Goal: Book appointment/travel/reservation

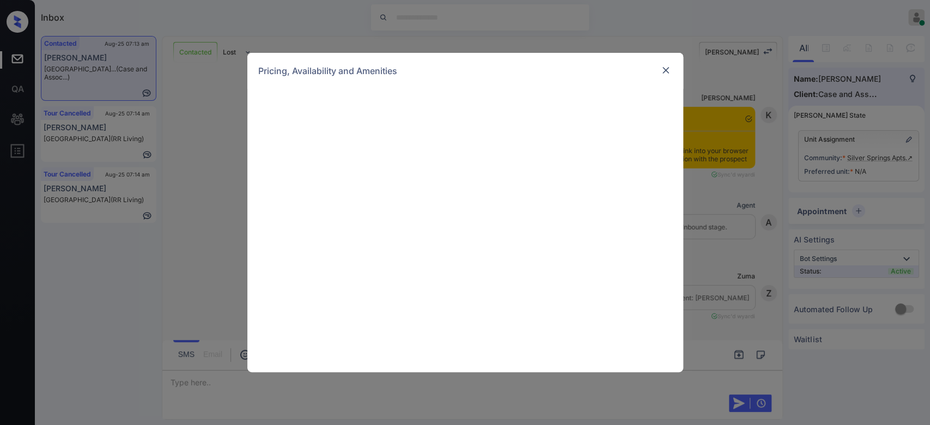
scroll to position [952, 0]
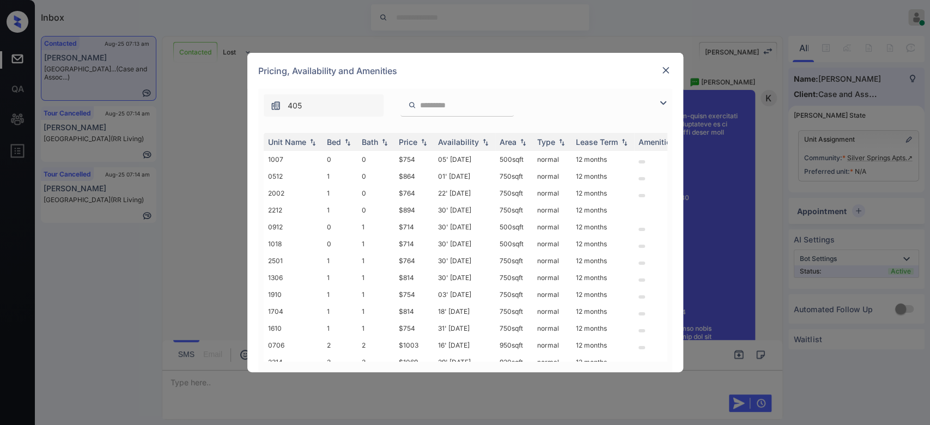
click at [454, 102] on input "search" at bounding box center [463, 105] width 89 height 9
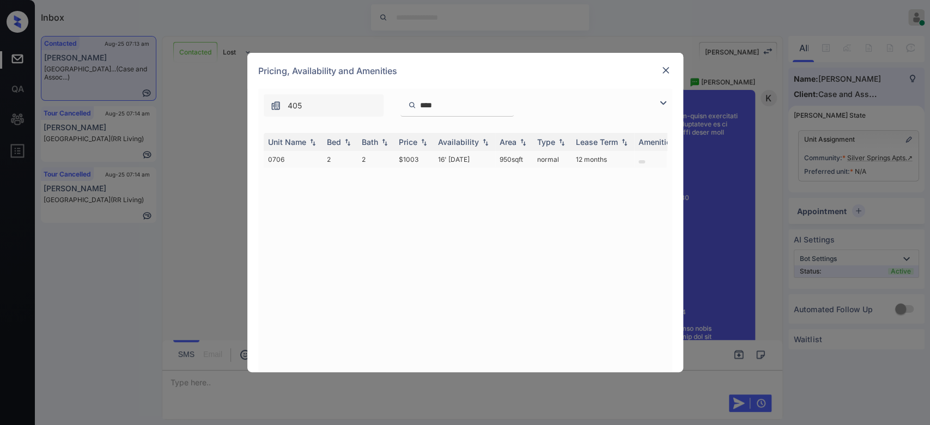
type input "****"
click at [413, 155] on td "$1003" at bounding box center [413, 159] width 39 height 17
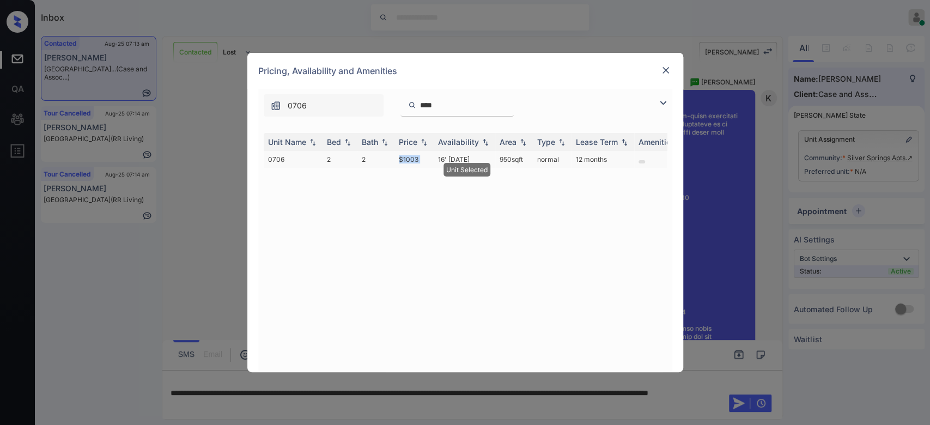
click at [413, 155] on td "$1003" at bounding box center [413, 159] width 39 height 17
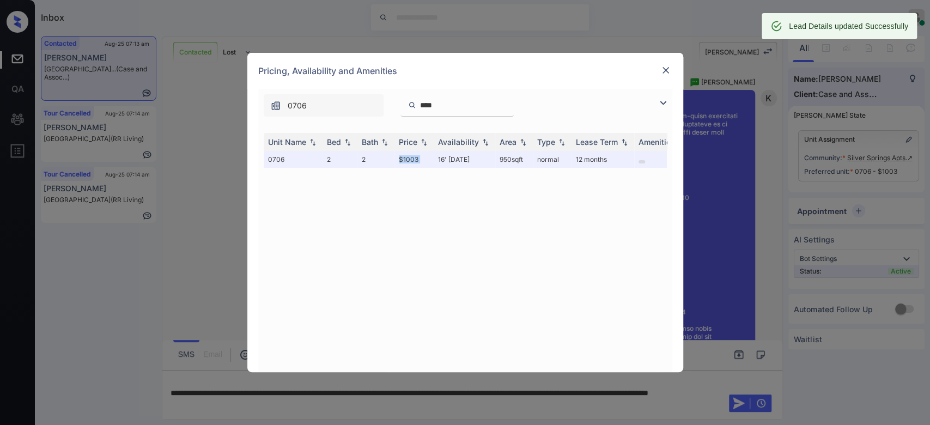
click at [664, 68] on img at bounding box center [665, 70] width 11 height 11
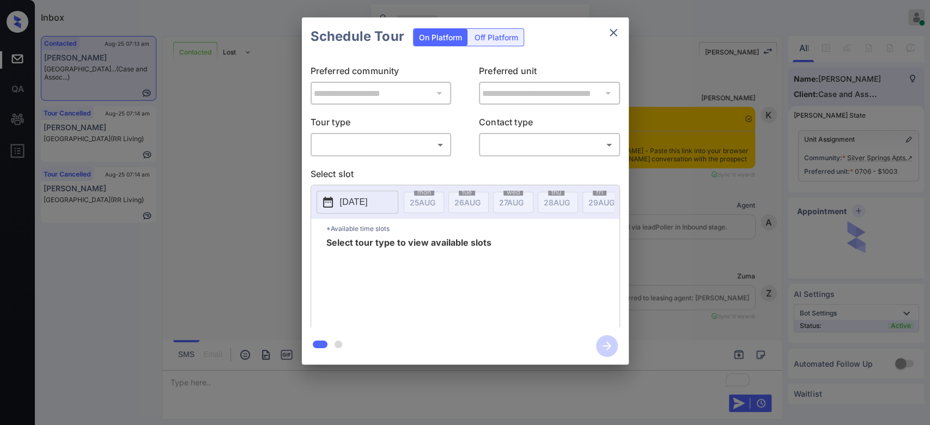
scroll to position [1216, 0]
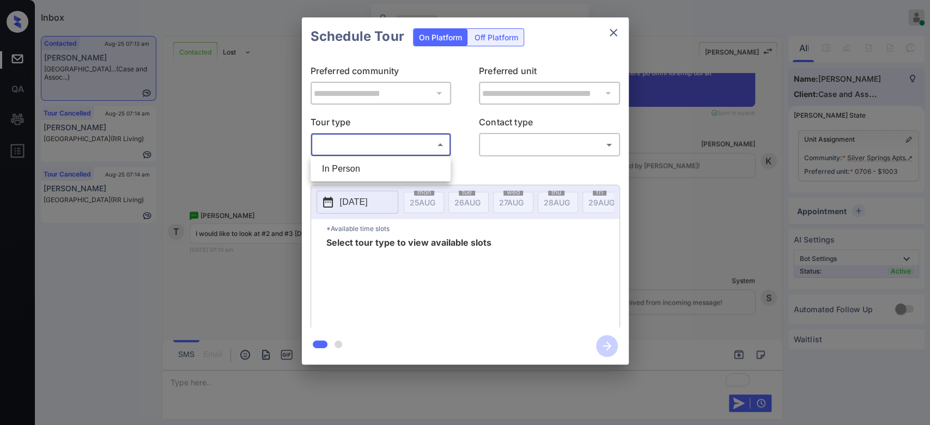
click at [370, 143] on body "Inbox Mukesh Online Set yourself offline Set yourself on break Profile Switch t…" at bounding box center [465, 212] width 930 height 425
click at [352, 168] on li "In Person" at bounding box center [380, 169] width 135 height 20
type input "********"
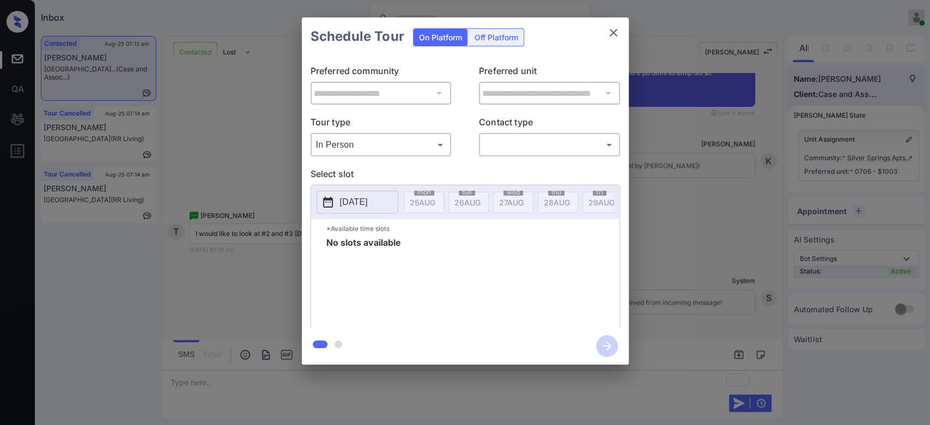
click at [368, 200] on p "2025-08-25" at bounding box center [354, 202] width 28 height 13
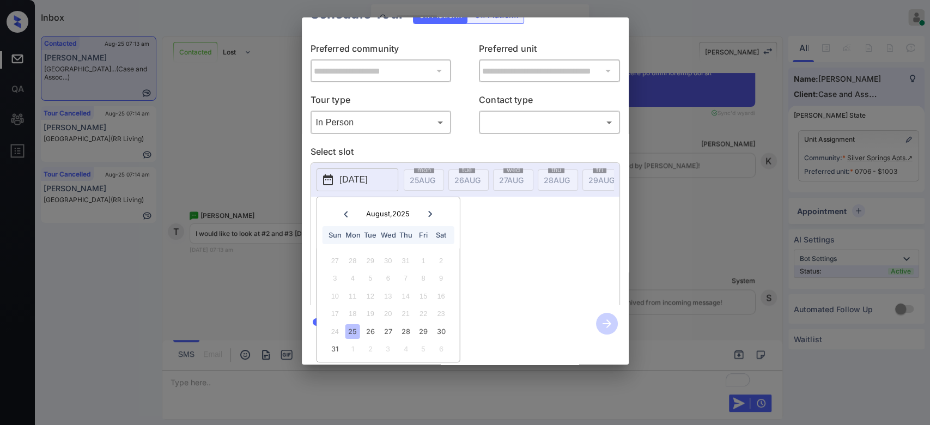
scroll to position [0, 0]
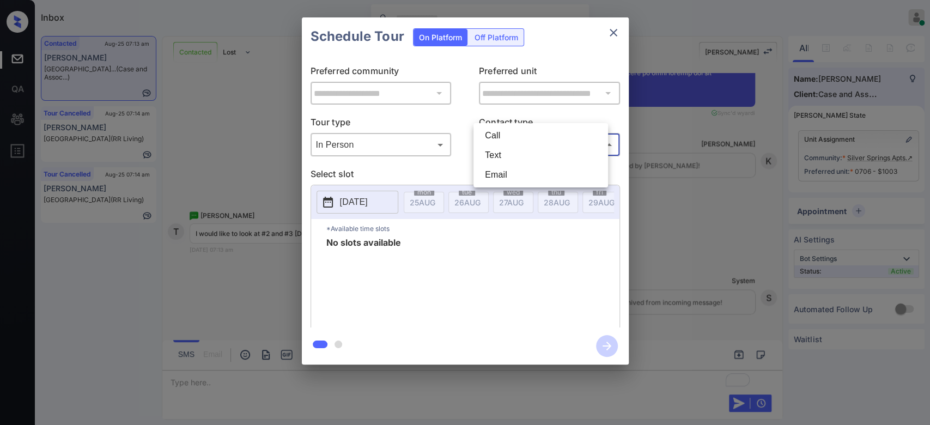
drag, startPoint x: 531, startPoint y: 111, endPoint x: 508, endPoint y: 153, distance: 47.6
click at [508, 153] on body "Inbox Mukesh Online Set yourself offline Set yourself on break Profile Switch t…" at bounding box center [465, 212] width 930 height 425
click at [508, 153] on li "Text" at bounding box center [540, 155] width 129 height 20
type input "****"
click at [386, 201] on button "2025-08-25" at bounding box center [357, 202] width 82 height 23
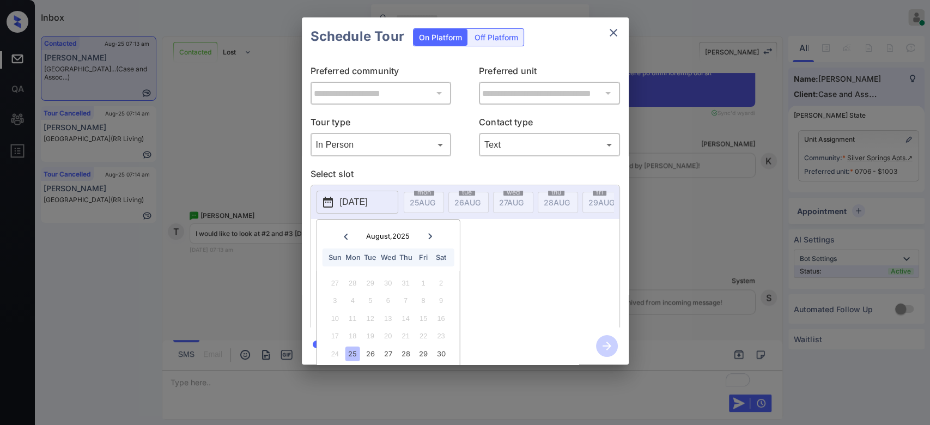
scroll to position [33, 0]
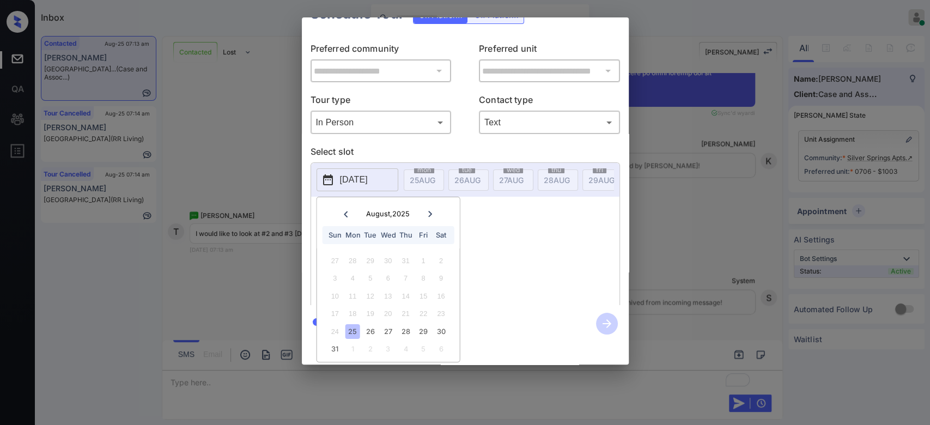
click at [354, 324] on div "25" at bounding box center [352, 331] width 15 height 15
click at [370, 324] on div "26" at bounding box center [370, 331] width 15 height 15
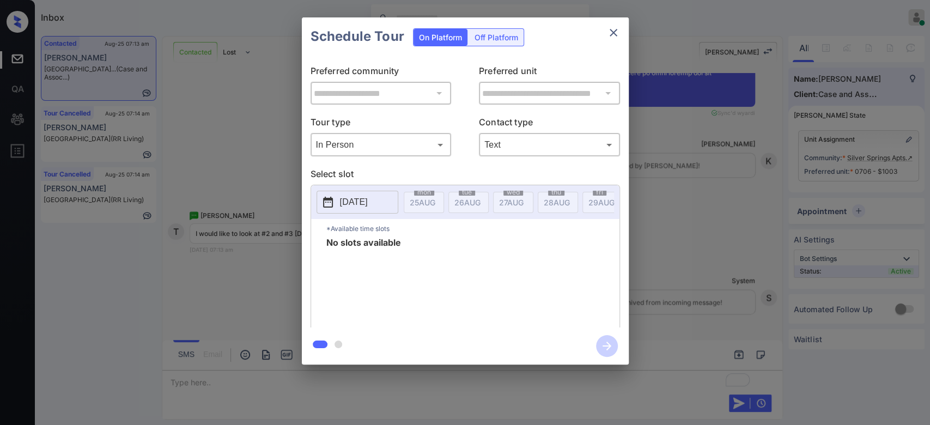
scroll to position [0, 0]
click at [702, 47] on div "**********" at bounding box center [465, 191] width 930 height 382
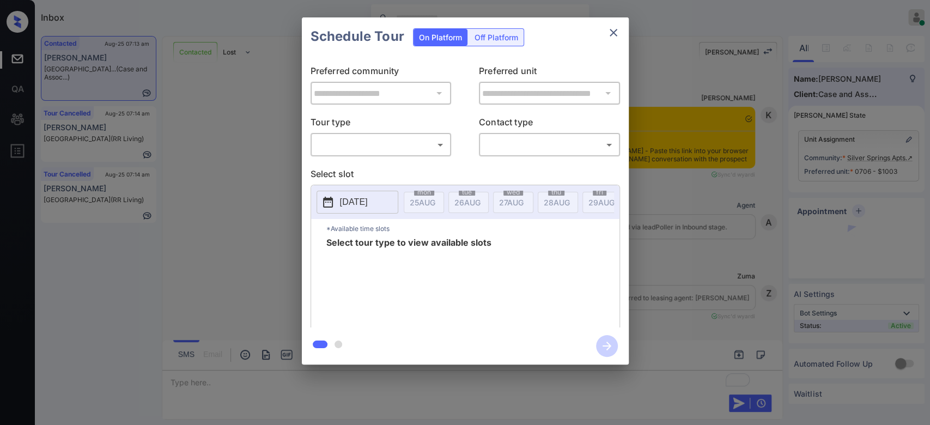
scroll to position [1638, 0]
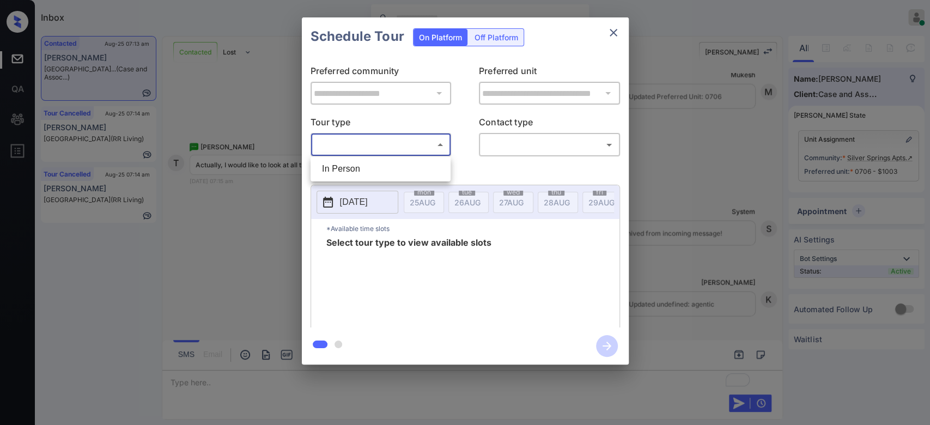
click at [410, 148] on body "Inbox Mukesh Online Set yourself offline Set yourself on break Profile Switch t…" at bounding box center [465, 212] width 930 height 425
click at [367, 168] on li "In Person" at bounding box center [380, 169] width 135 height 20
type input "********"
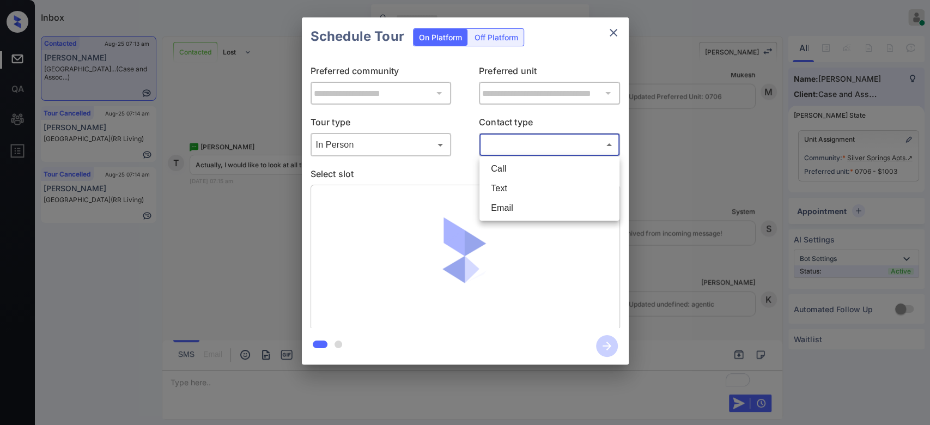
drag, startPoint x: 527, startPoint y: 144, endPoint x: 519, endPoint y: 190, distance: 46.5
click at [519, 190] on body "Inbox Mukesh Online Set yourself offline Set yourself on break Profile Switch t…" at bounding box center [465, 212] width 930 height 425
click at [519, 190] on li "Text" at bounding box center [549, 189] width 135 height 20
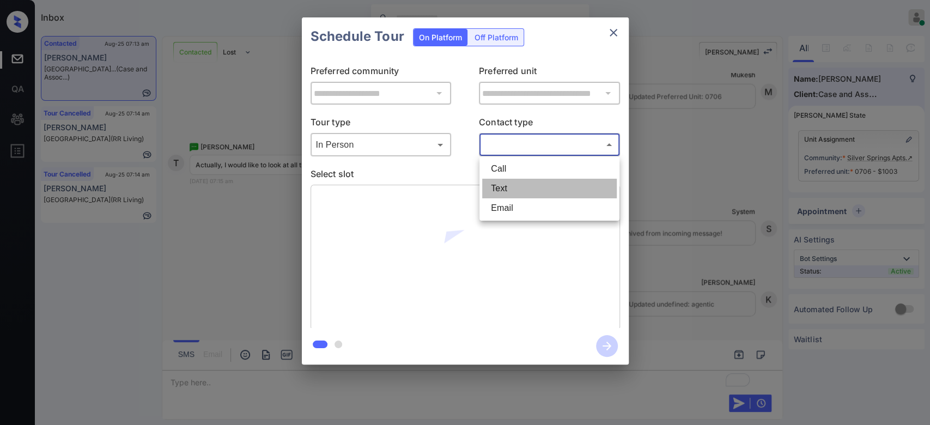
type input "****"
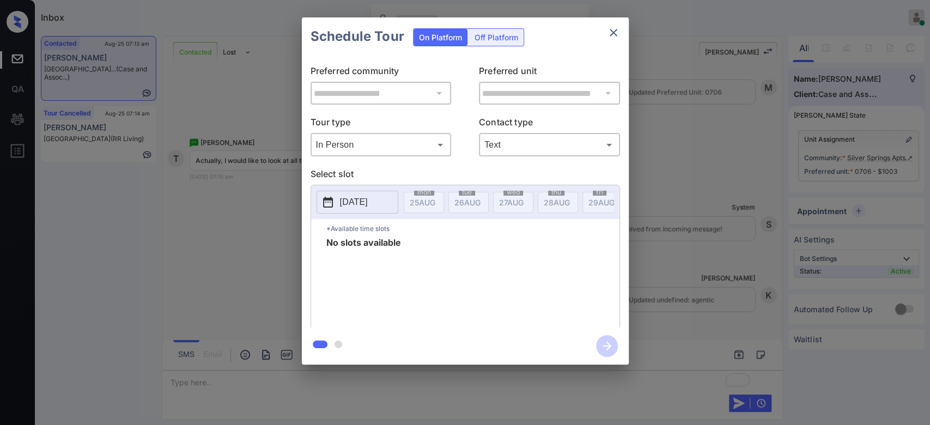
click at [689, 141] on div "**********" at bounding box center [465, 191] width 930 height 382
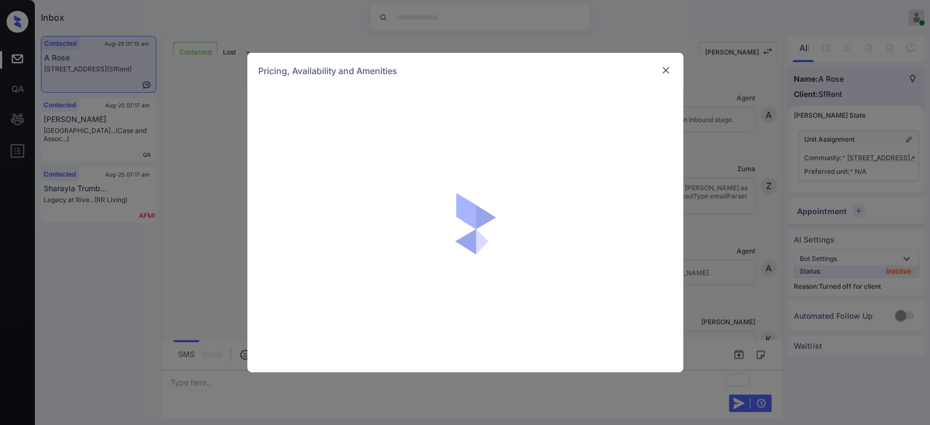
scroll to position [1432, 0]
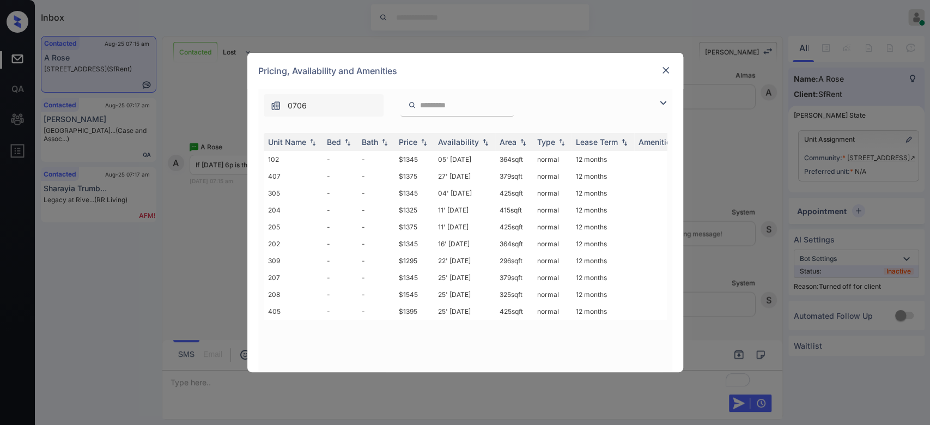
click at [671, 76] on div at bounding box center [665, 70] width 13 height 13
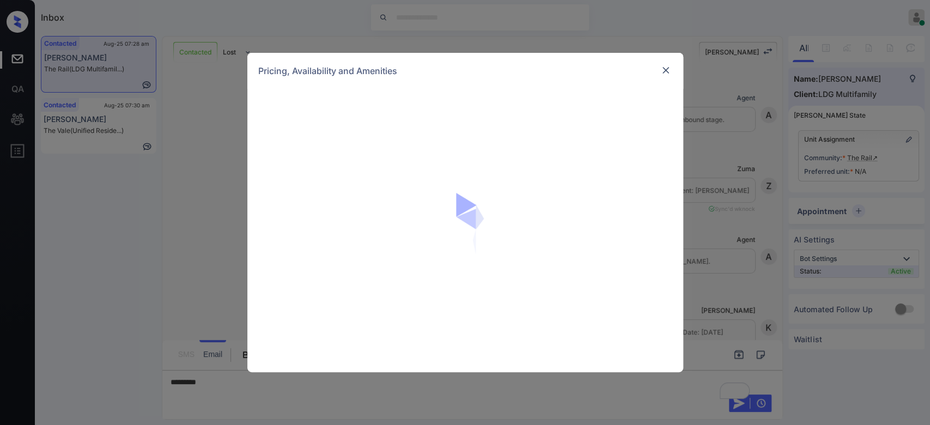
scroll to position [465, 0]
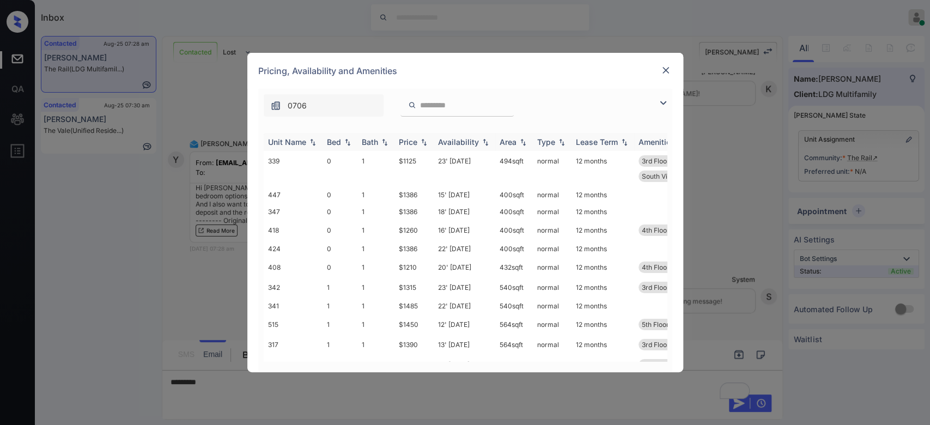
click at [419, 143] on img at bounding box center [423, 142] width 11 height 8
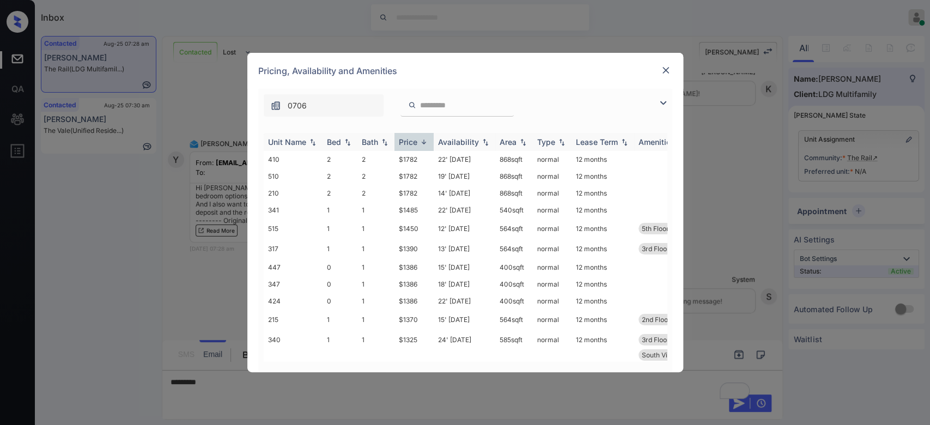
click at [419, 143] on img at bounding box center [423, 142] width 11 height 8
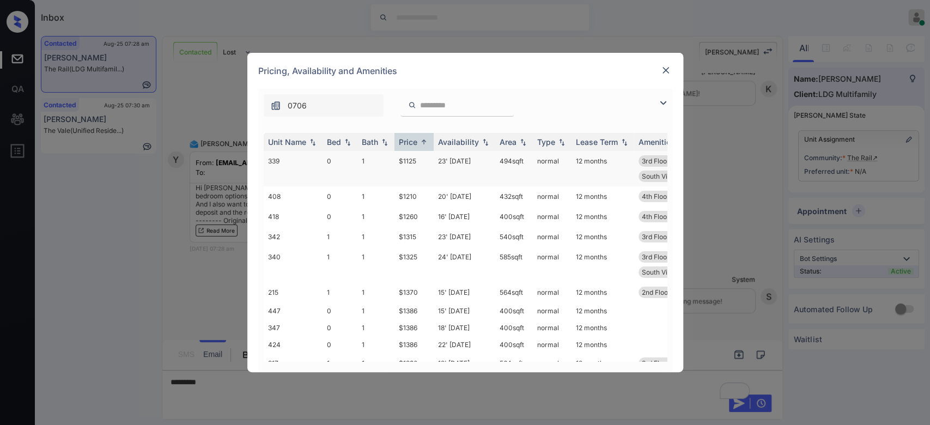
click at [415, 167] on td "$1125" at bounding box center [413, 168] width 39 height 35
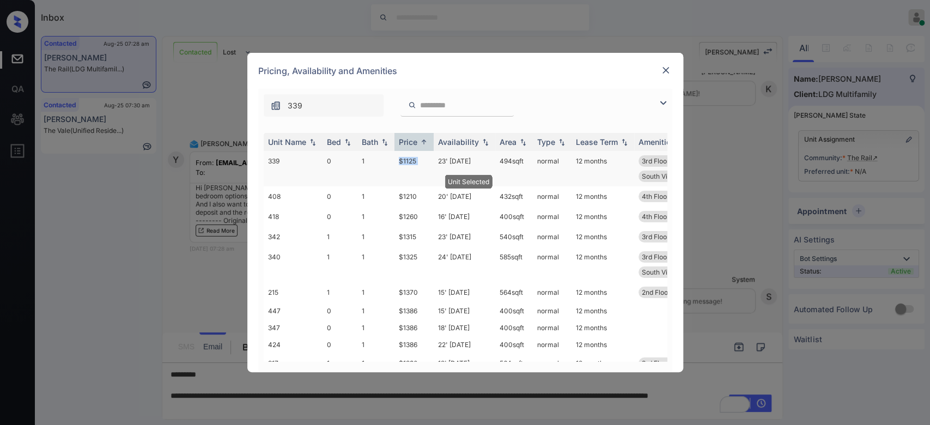
click at [415, 167] on td "$1125" at bounding box center [413, 168] width 39 height 35
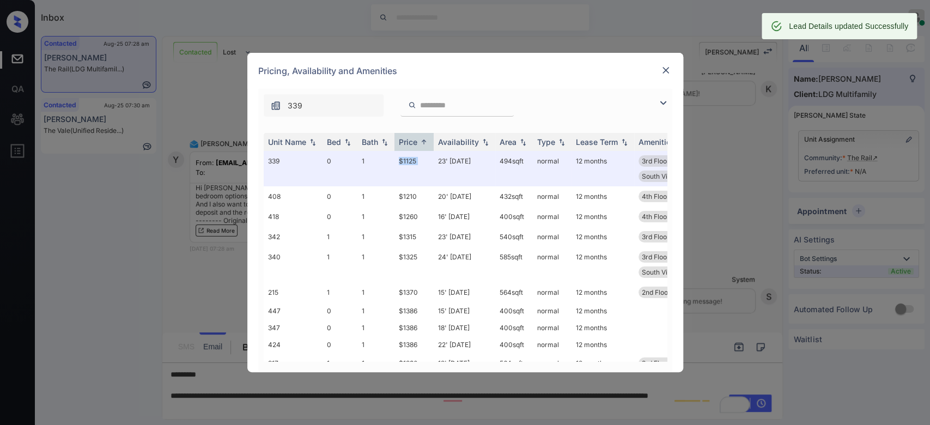
click at [663, 71] on img at bounding box center [665, 70] width 11 height 11
